Goal: Task Accomplishment & Management: Manage account settings

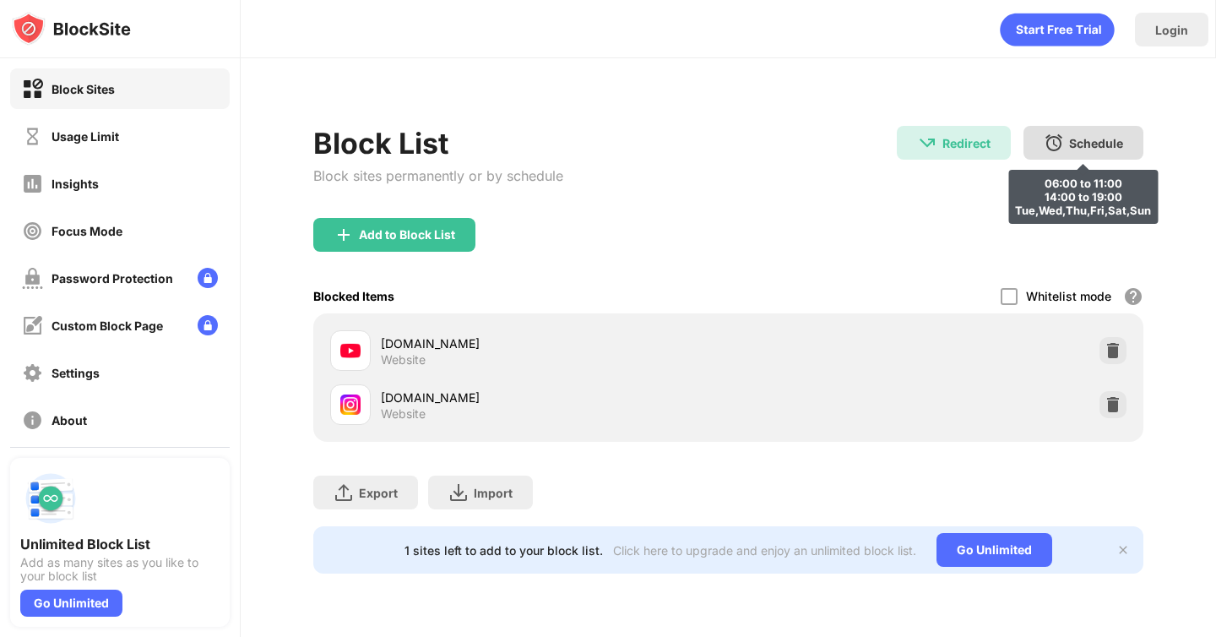
click at [1044, 144] on img at bounding box center [1054, 143] width 20 height 20
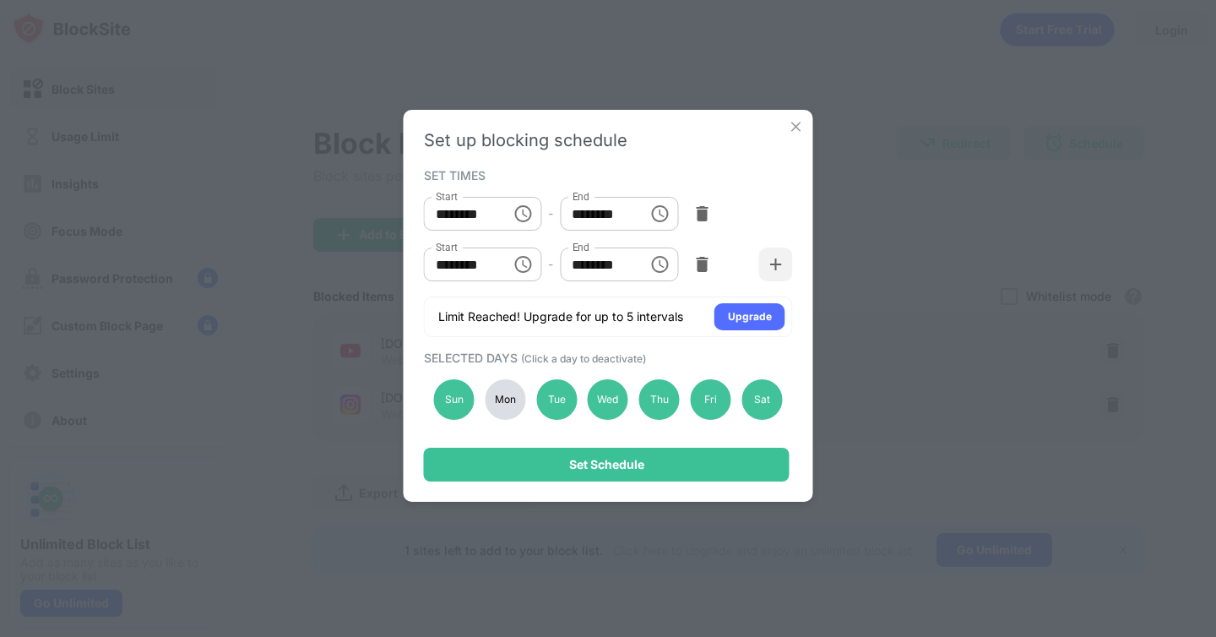
click at [891, 325] on div "Set up blocking schedule SET TIMES Start ******** Start - End ******** End Star…" at bounding box center [608, 318] width 1216 height 637
click at [793, 127] on img at bounding box center [796, 126] width 17 height 17
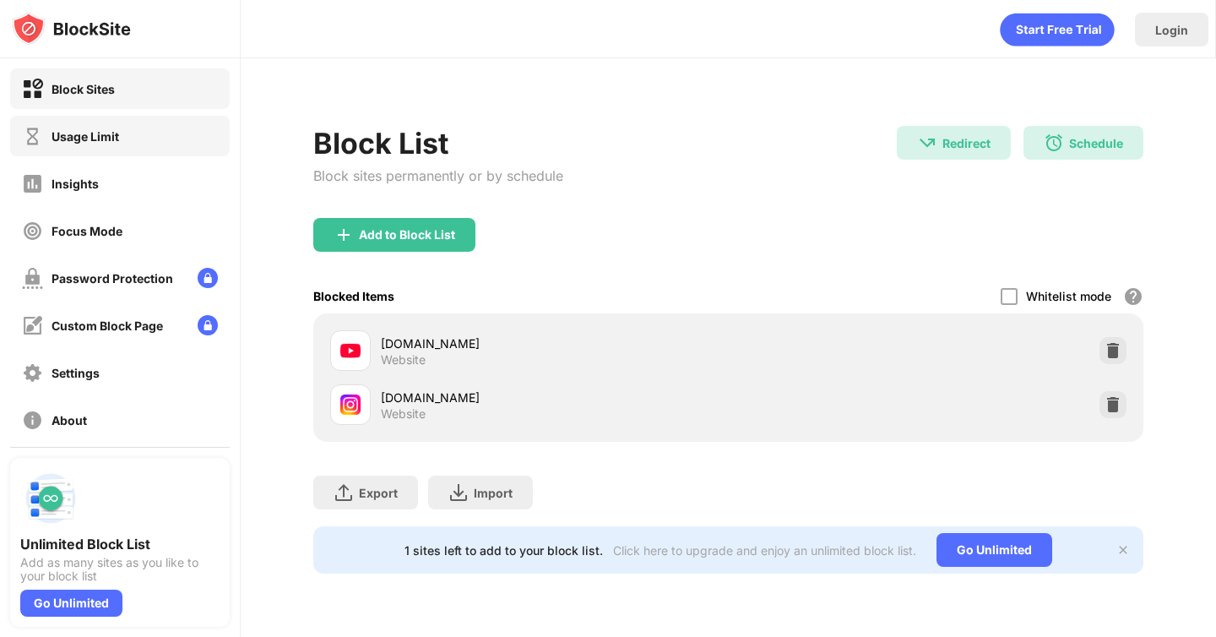
click at [126, 141] on div "Usage Limit" at bounding box center [120, 136] width 220 height 41
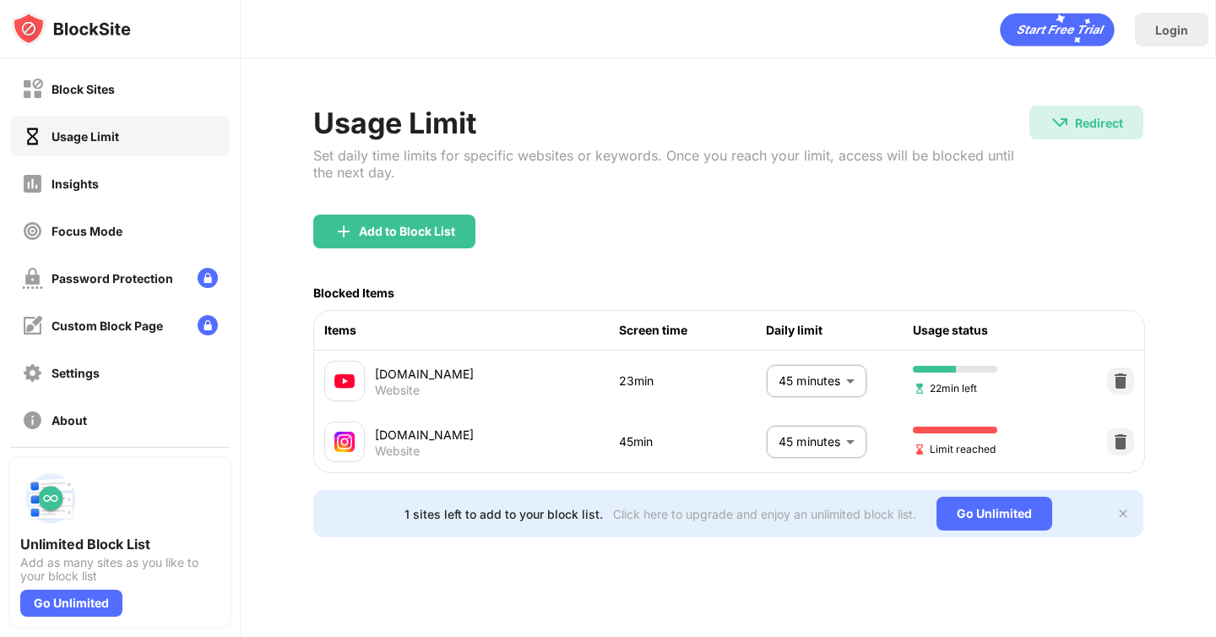
click at [842, 452] on body "Block Sites Usage Limit Insights Focus Mode Password Protection Custom Block Pa…" at bounding box center [608, 318] width 1216 height 637
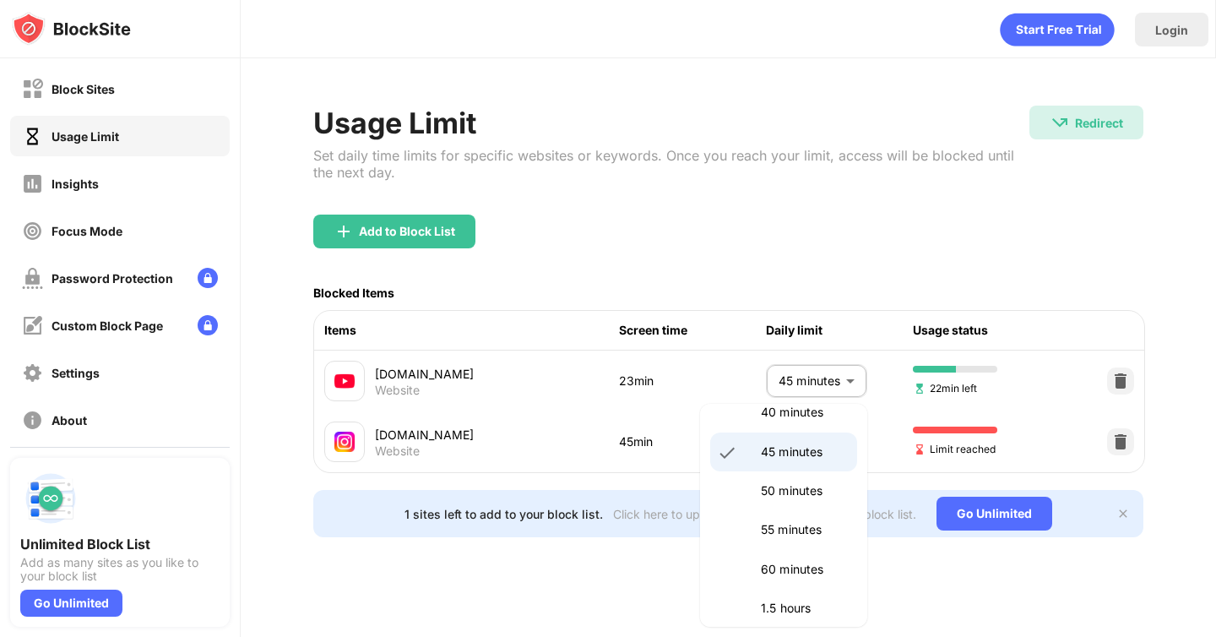
scroll to position [354, 0]
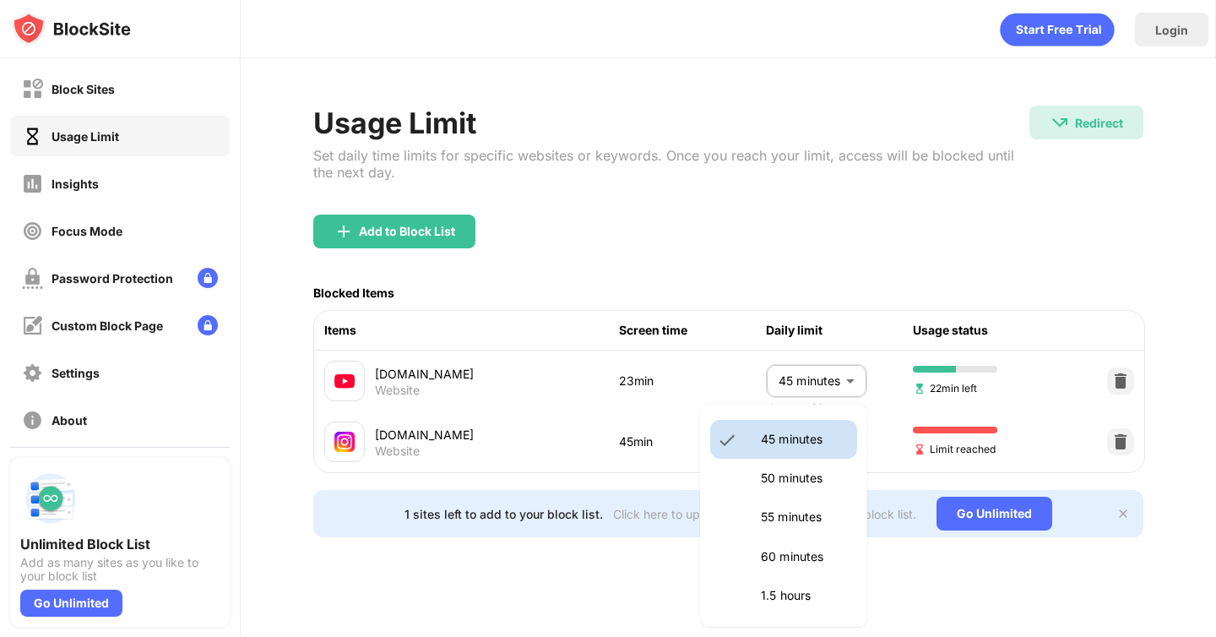
click at [817, 550] on p "60 minutes" at bounding box center [804, 556] width 86 height 19
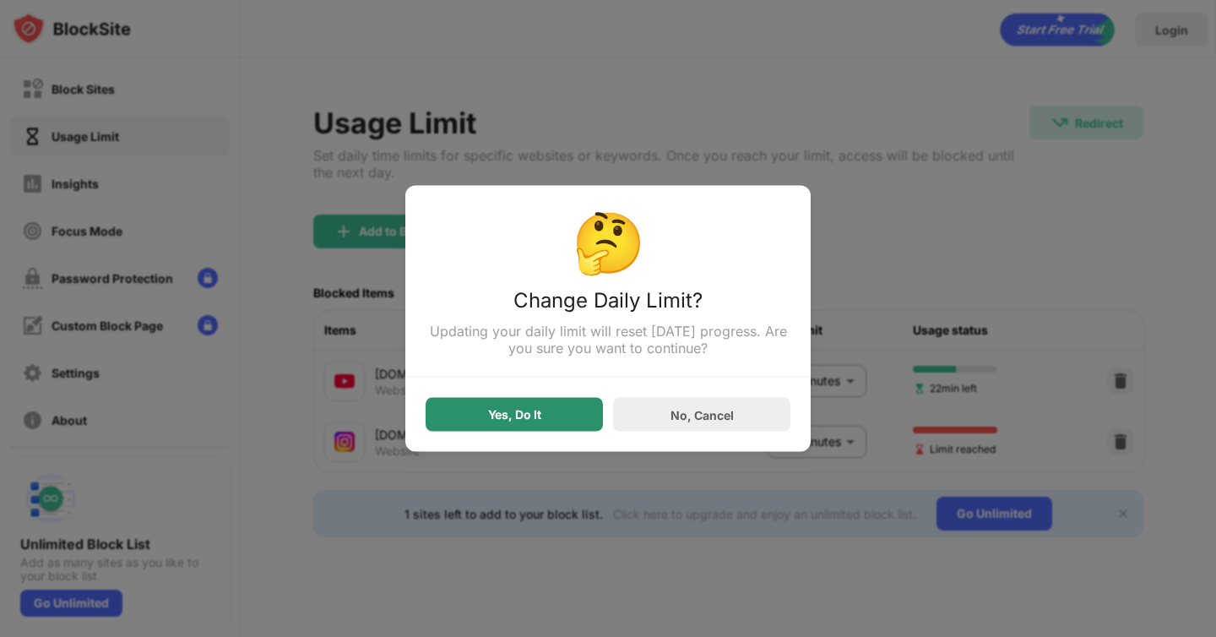
click at [541, 417] on div "Yes, Do It" at bounding box center [514, 415] width 177 height 34
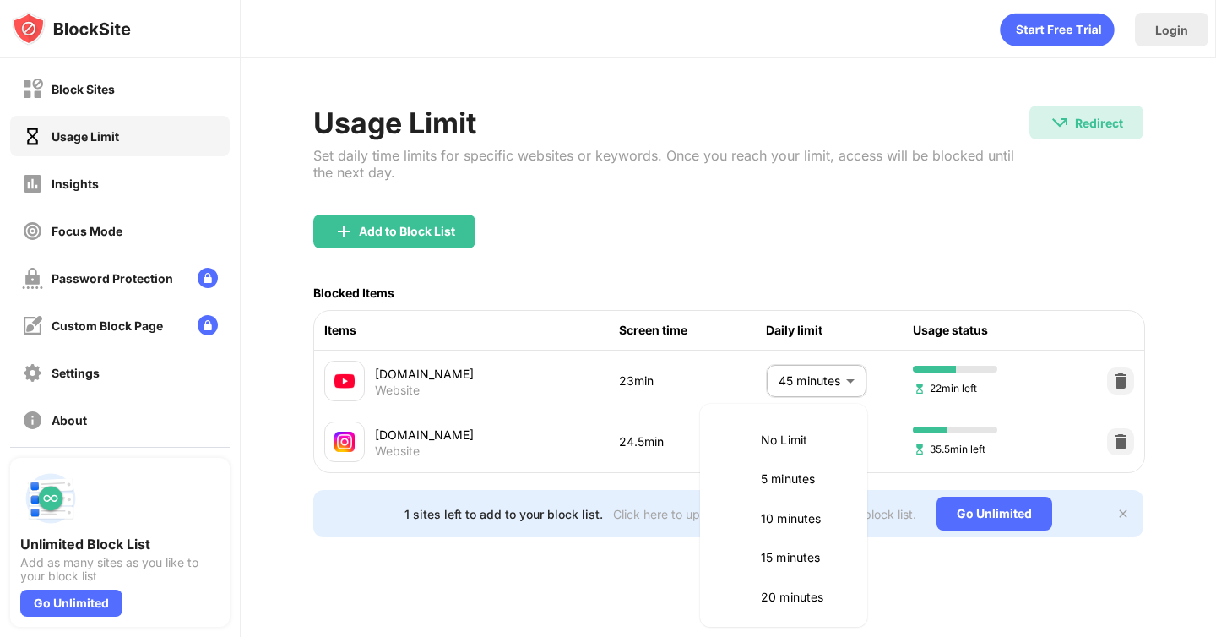
click at [843, 444] on body "Block Sites Usage Limit Insights Focus Mode Password Protection Custom Block Pa…" at bounding box center [608, 318] width 1216 height 637
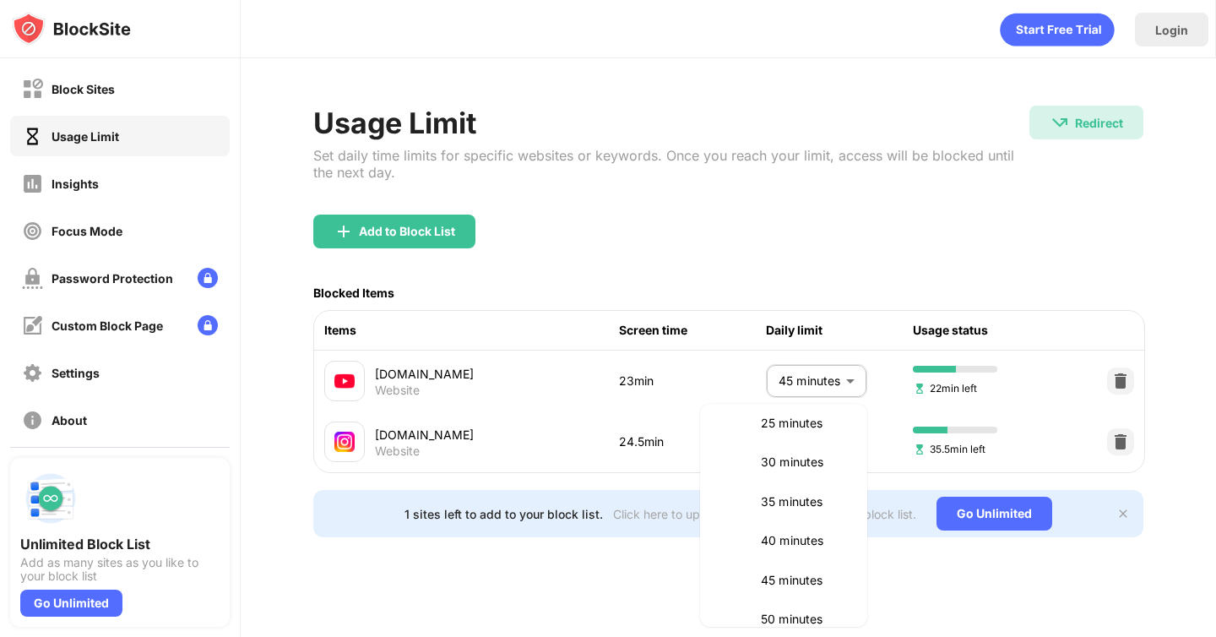
click at [814, 576] on p "45 minutes" at bounding box center [804, 580] width 86 height 19
type input "**"
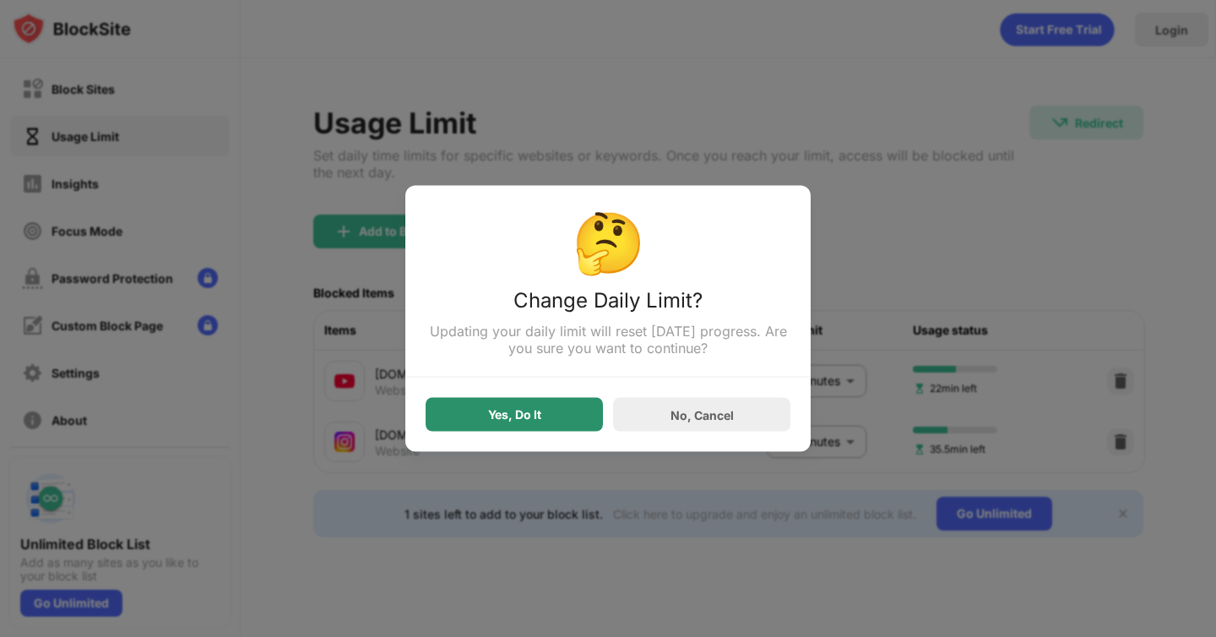
click at [524, 411] on div "Yes, Do It" at bounding box center [514, 415] width 53 height 14
